Goal: Information Seeking & Learning: Learn about a topic

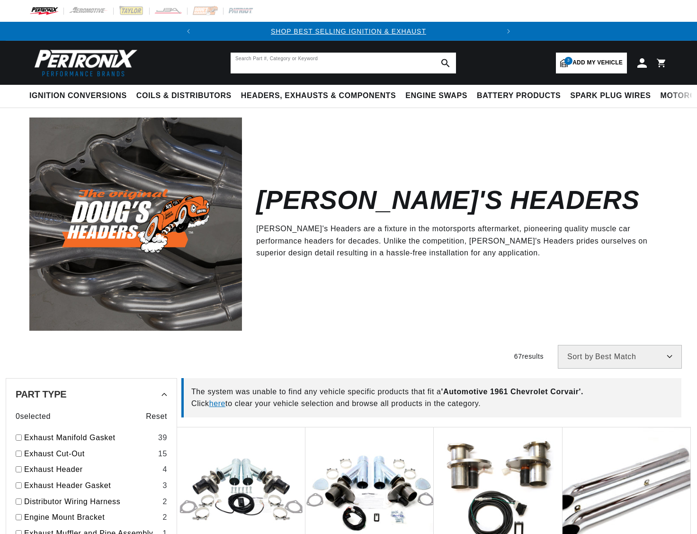
click at [285, 65] on input "text" at bounding box center [343, 63] width 225 height 21
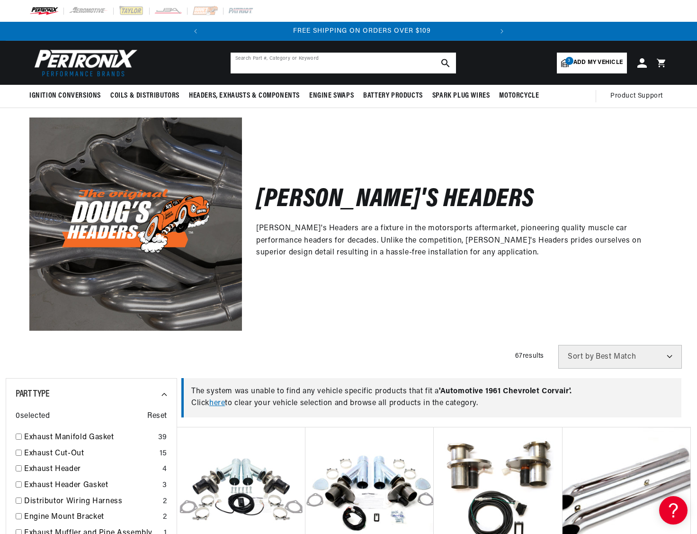
scroll to position [0, 287]
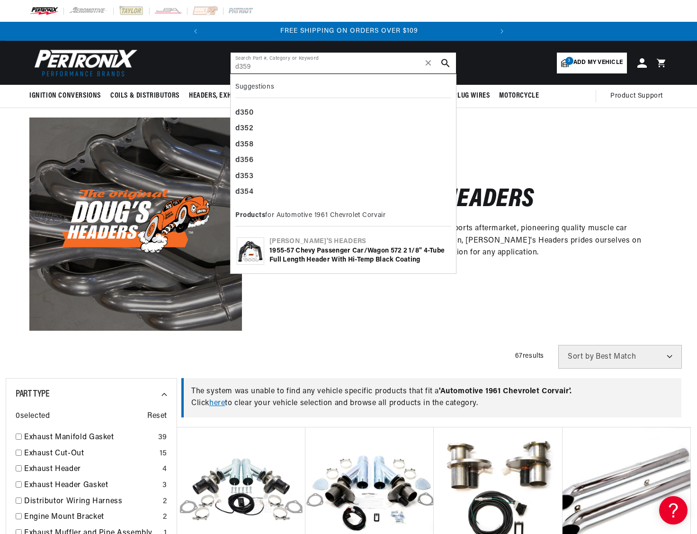
type input "d359"
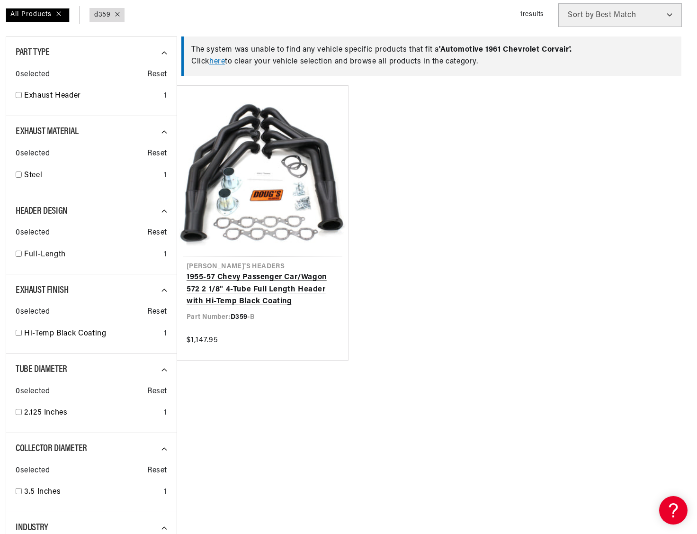
click at [253, 287] on link "1955-57 Chevy Passenger Car/Wagon 572 2 1/8" 4-Tube Full Length Header with Hi-…" at bounding box center [263, 289] width 152 height 36
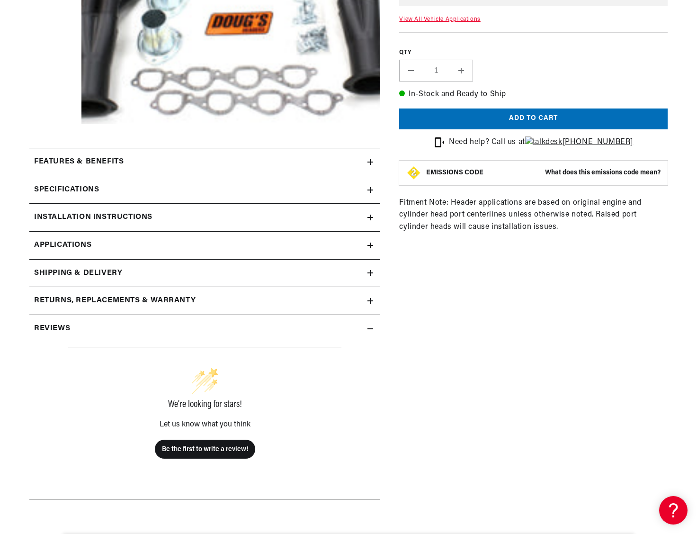
scroll to position [332, 0]
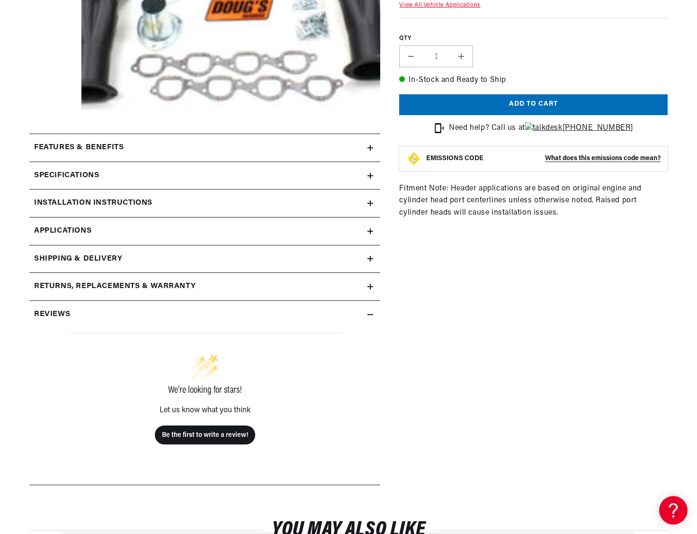
click at [361, 177] on div "Specifications" at bounding box center [198, 176] width 338 height 12
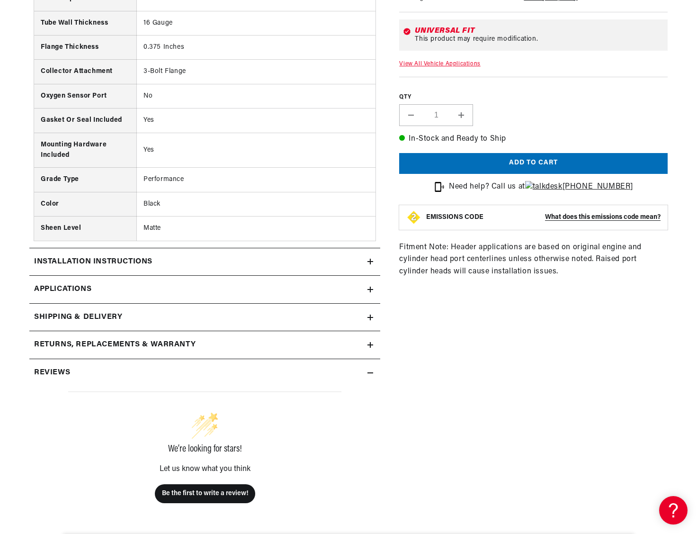
scroll to position [0, 0]
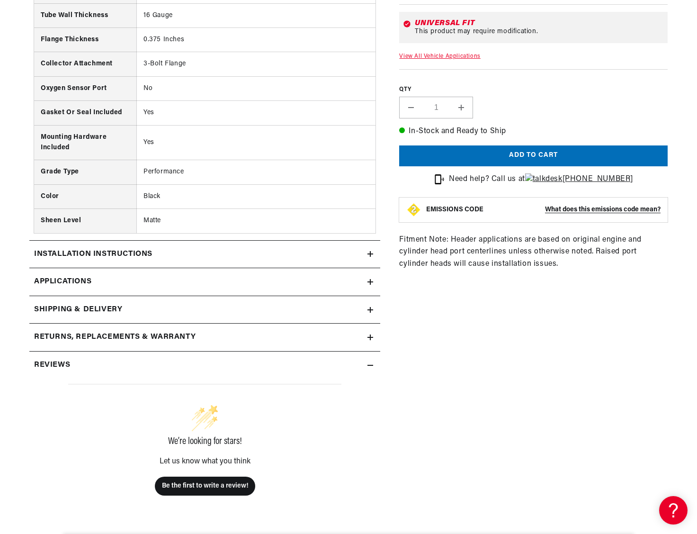
click at [257, 283] on link "Applications" at bounding box center [204, 282] width 351 height 28
click at [285, 252] on div "Installation instructions" at bounding box center [198, 254] width 338 height 12
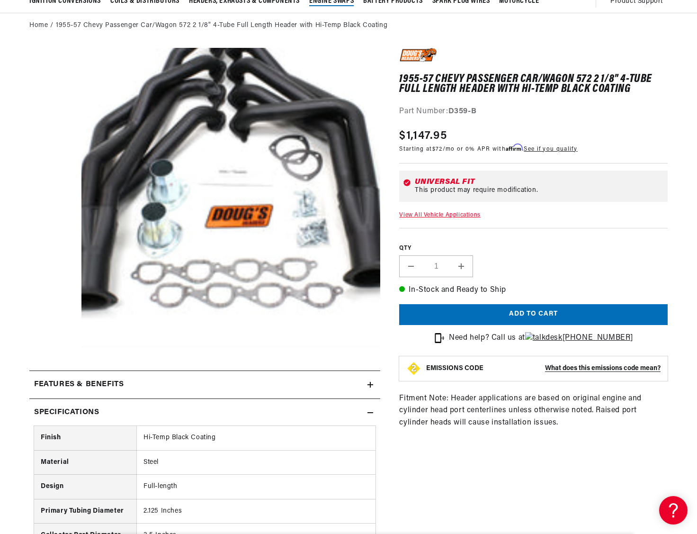
scroll to position [0, 287]
